Goal: Task Accomplishment & Management: Manage account settings

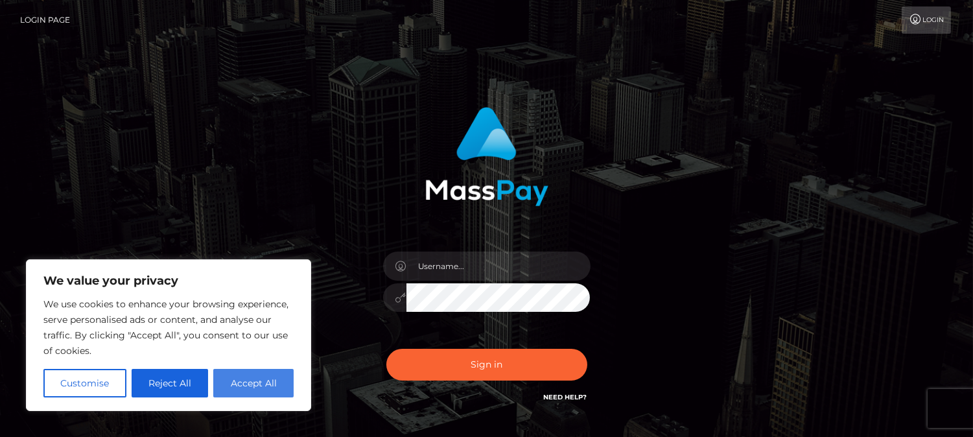
click at [255, 384] on button "Accept All" at bounding box center [253, 383] width 80 height 29
checkbox input "true"
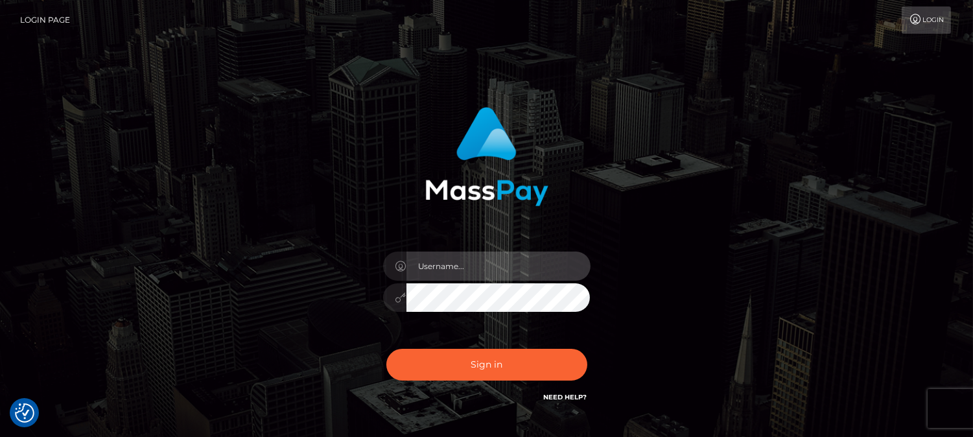
click at [465, 272] on input "text" at bounding box center [498, 265] width 184 height 29
type input "[DOMAIN_NAME]"
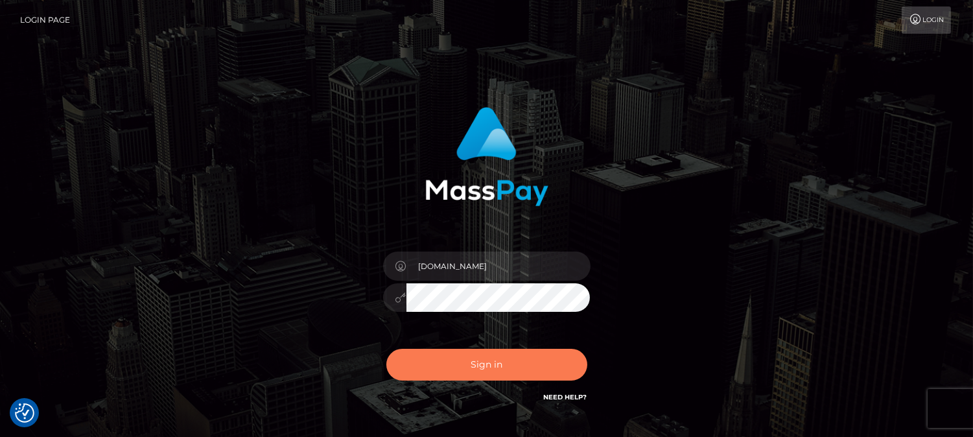
click at [480, 374] on button "Sign in" at bounding box center [486, 365] width 201 height 32
